Goal: Navigation & Orientation: Find specific page/section

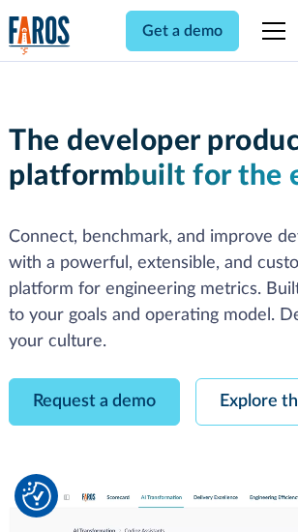
scroll to position [109, 0]
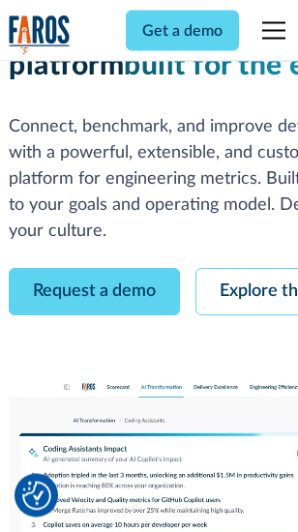
click at [95, 269] on link "Request a demo" at bounding box center [94, 292] width 171 height 47
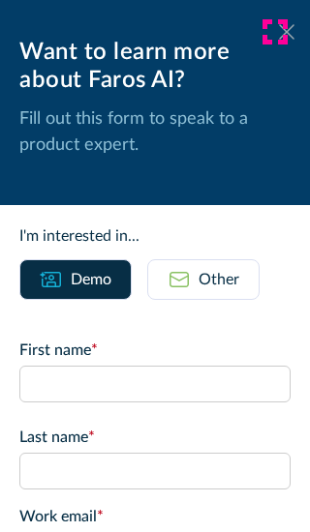
click at [279, 32] on icon at bounding box center [286, 31] width 15 height 15
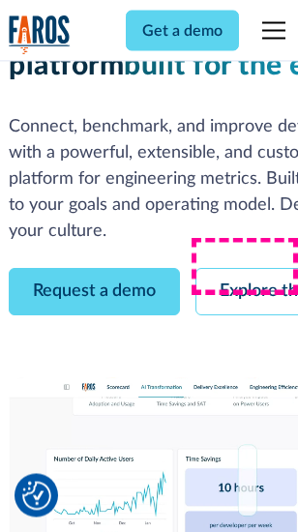
click at [253, 269] on link "Explore the platform" at bounding box center [299, 292] width 206 height 47
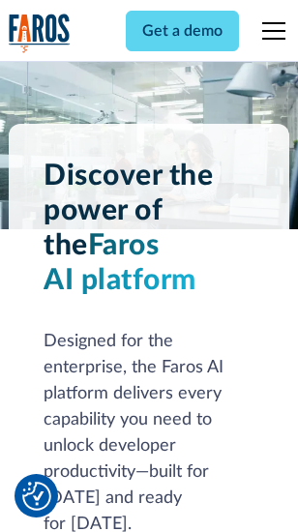
scroll to position [14749, 0]
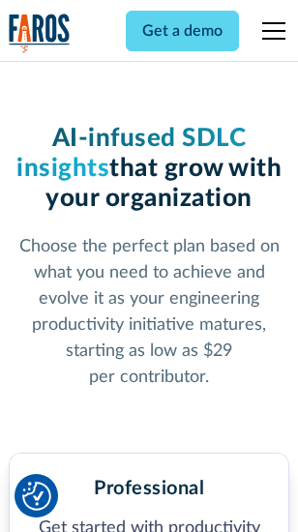
scroll to position [3069, 0]
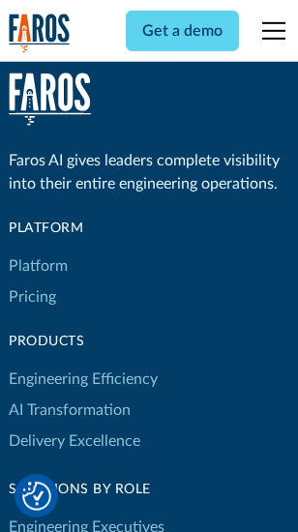
click at [38, 266] on link "Platform" at bounding box center [38, 266] width 59 height 31
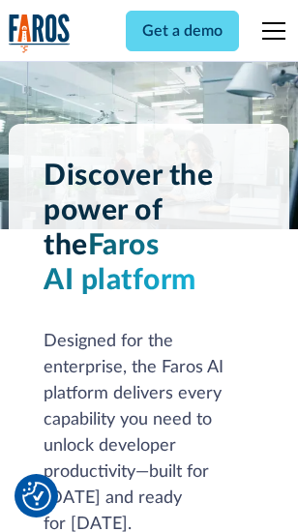
scroll to position [15370, 0]
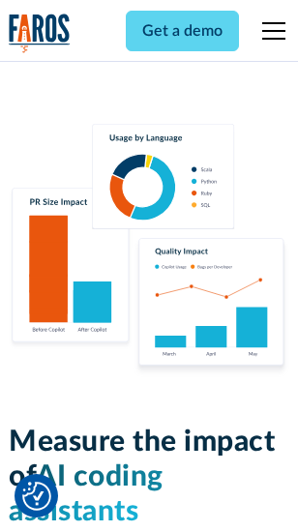
scroll to position [12087, 0]
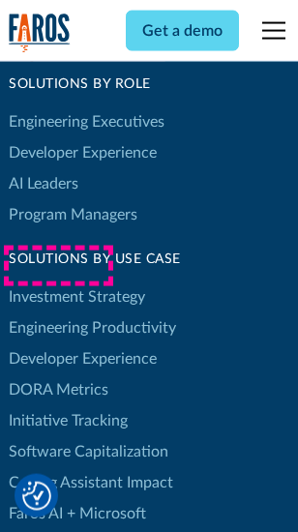
click at [58, 375] on link "DORA Metrics" at bounding box center [59, 390] width 100 height 31
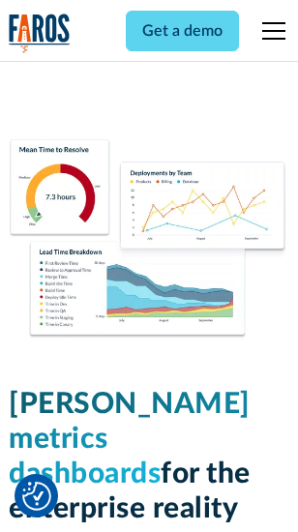
scroll to position [8572, 0]
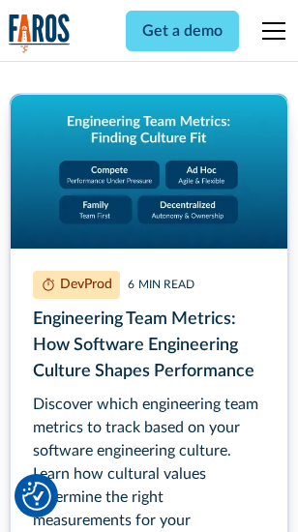
scroll to position [8811, 0]
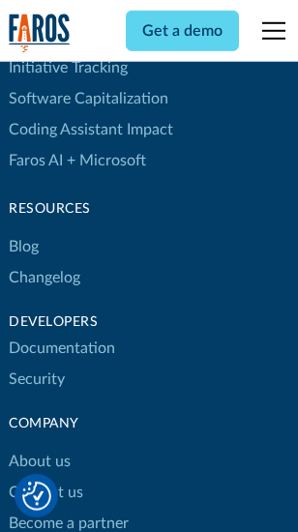
click at [45, 266] on link "Changelog" at bounding box center [45, 277] width 72 height 31
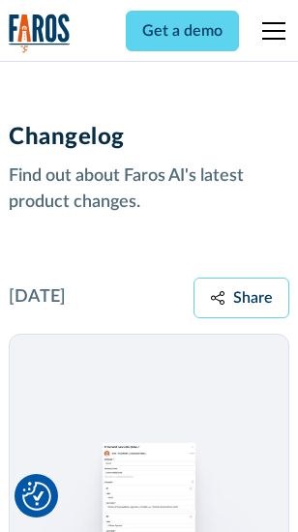
scroll to position [23742, 0]
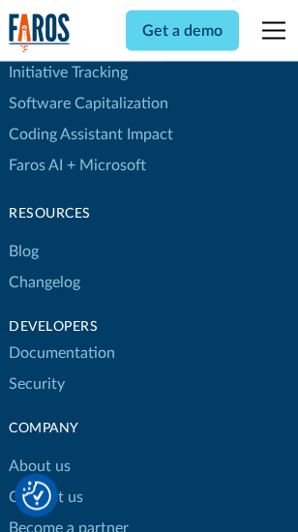
click at [39, 452] on link "About us" at bounding box center [40, 467] width 62 height 31
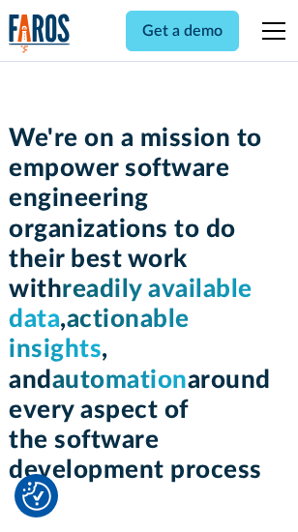
scroll to position [6696, 0]
